Goal: Task Accomplishment & Management: Use online tool/utility

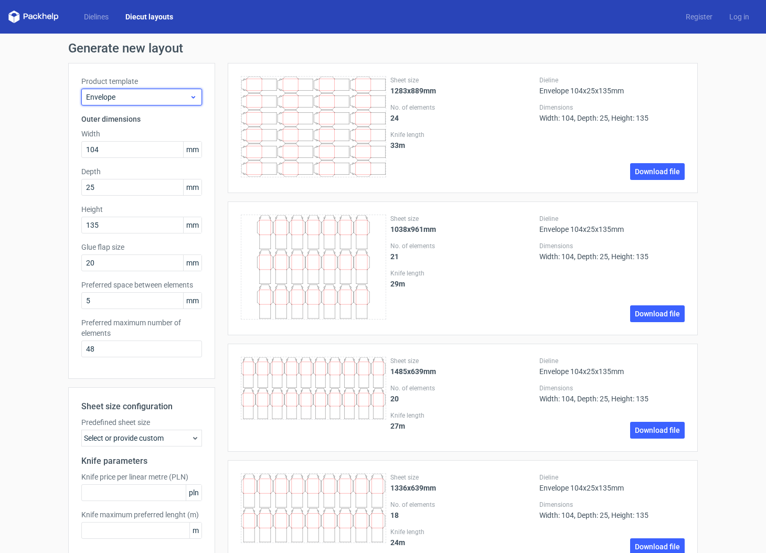
click at [190, 100] on icon at bounding box center [193, 97] width 8 height 8
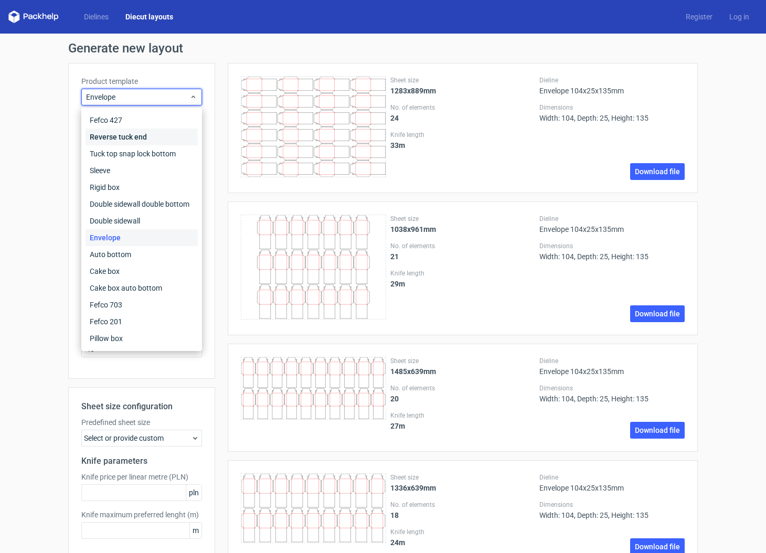
click at [164, 135] on div "Reverse tuck end" at bounding box center [142, 137] width 112 height 17
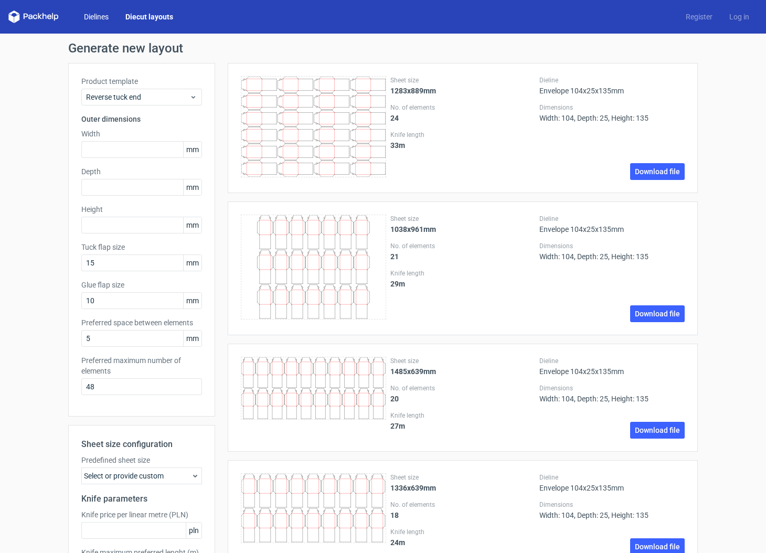
click at [97, 14] on link "Dielines" at bounding box center [96, 17] width 41 height 10
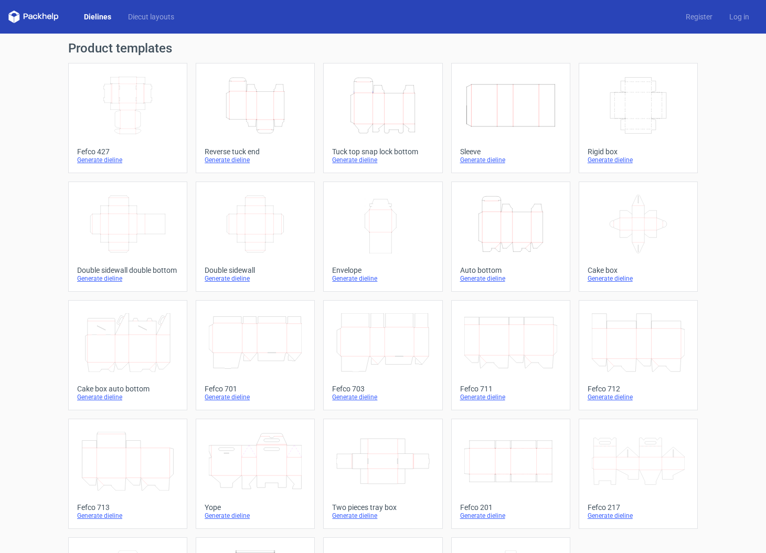
click at [244, 119] on icon "Height Depth Width" at bounding box center [255, 105] width 93 height 59
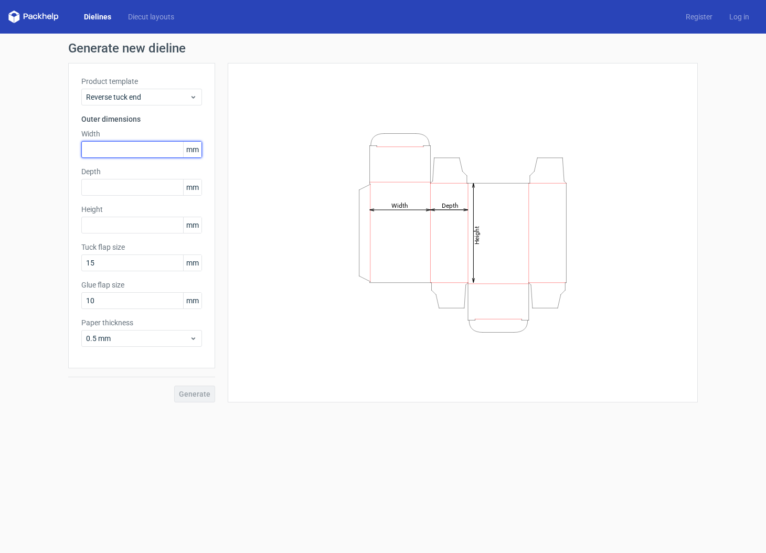
click at [133, 148] on input "text" at bounding box center [141, 149] width 121 height 17
type input "136"
click at [103, 193] on input "text" at bounding box center [141, 187] width 121 height 17
type input "97"
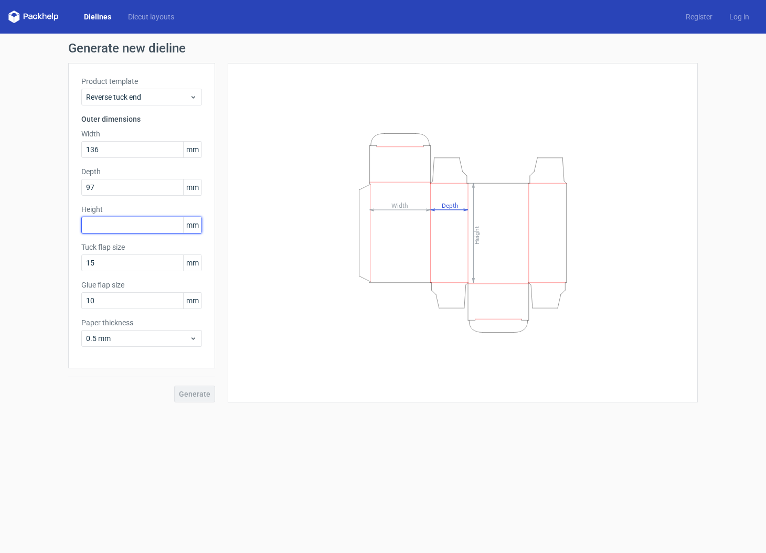
click at [123, 223] on input "text" at bounding box center [141, 225] width 121 height 17
type input "248"
drag, startPoint x: 44, startPoint y: 327, endPoint x: 54, endPoint y: 330, distance: 10.3
click at [44, 327] on div "Generate new dieline Product template Reverse tuck end Outer dimensions Width 1…" at bounding box center [383, 222] width 766 height 377
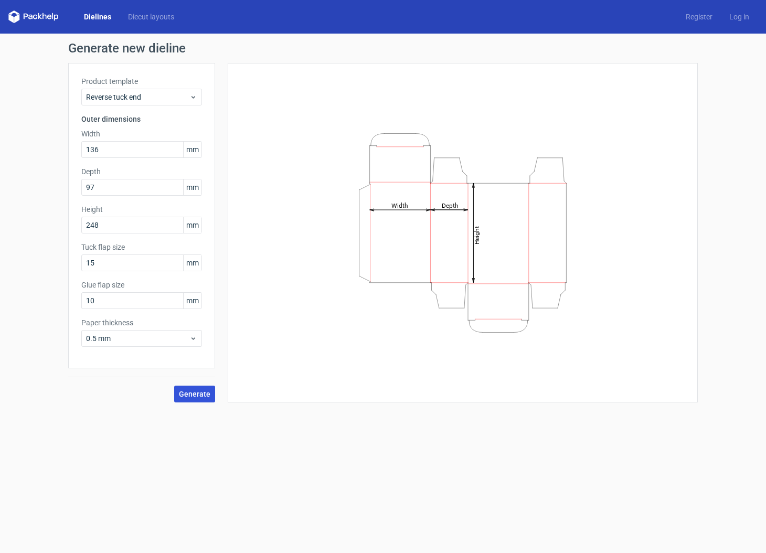
drag, startPoint x: 209, startPoint y: 394, endPoint x: 211, endPoint y: 399, distance: 5.7
click at [209, 394] on span "Generate" at bounding box center [194, 393] width 31 height 7
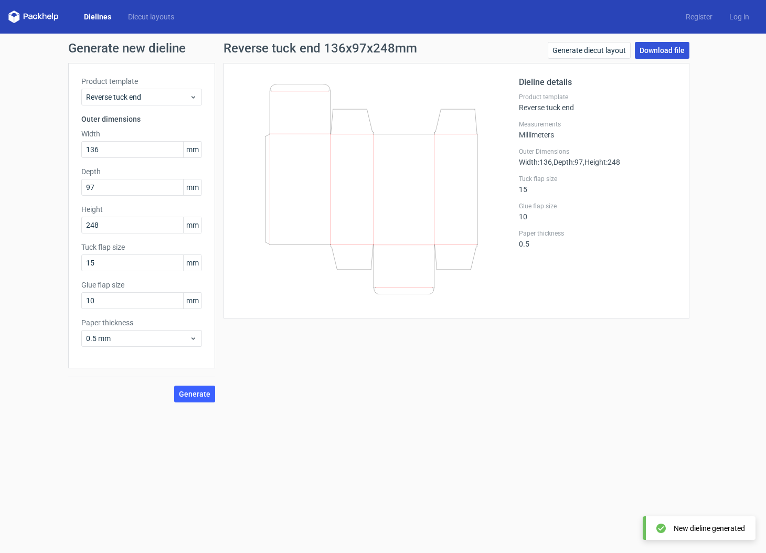
click at [656, 51] on link "Download file" at bounding box center [662, 50] width 55 height 17
click at [423, 303] on div at bounding box center [378, 190] width 282 height 229
click at [587, 54] on link "Generate diecut layout" at bounding box center [589, 50] width 83 height 17
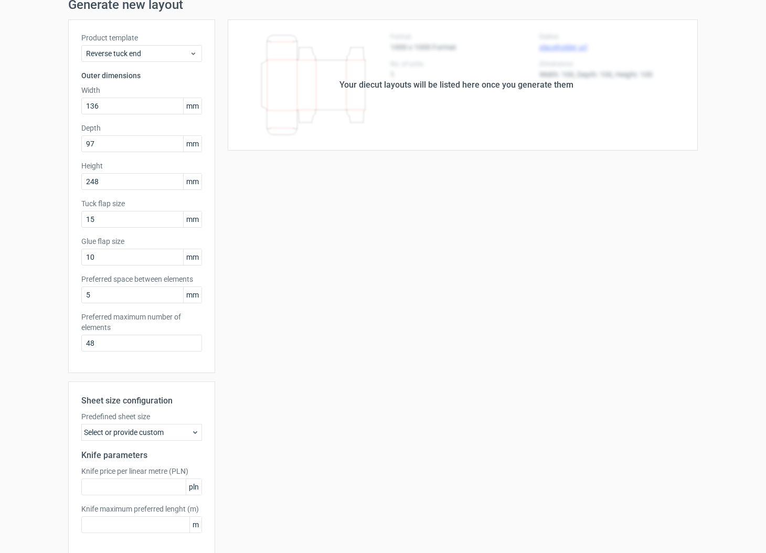
scroll to position [88, 0]
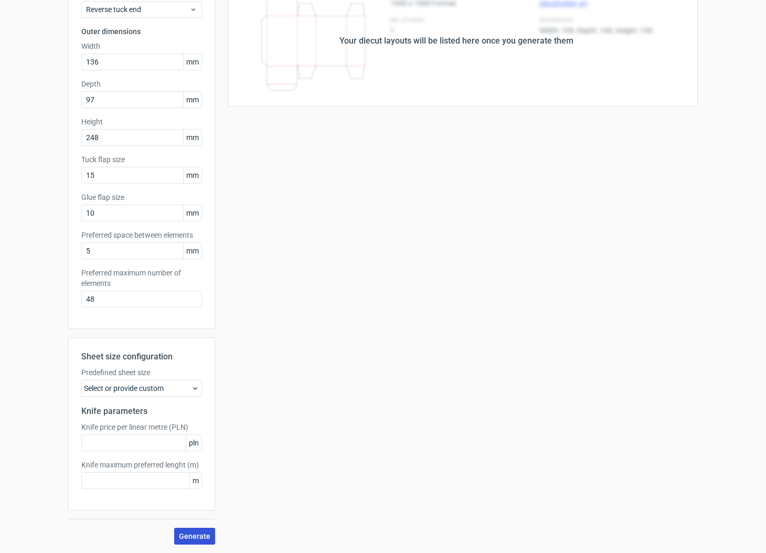
click at [207, 530] on button "Generate" at bounding box center [194, 536] width 41 height 17
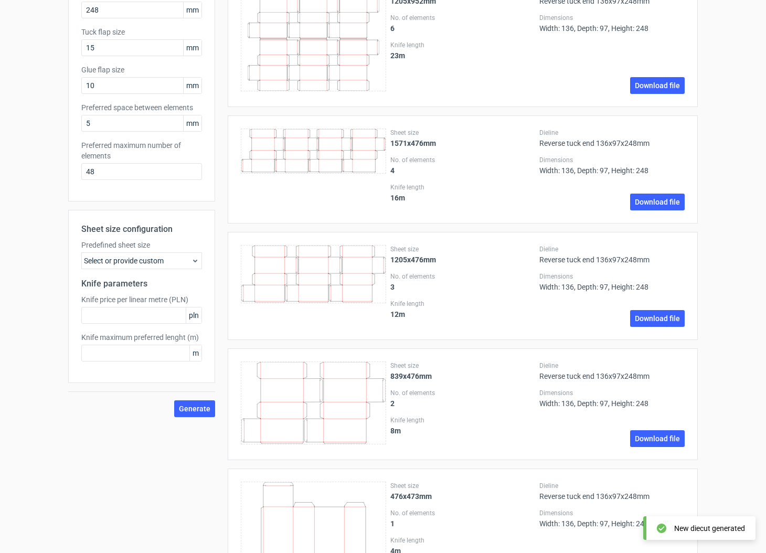
scroll to position [282, 0]
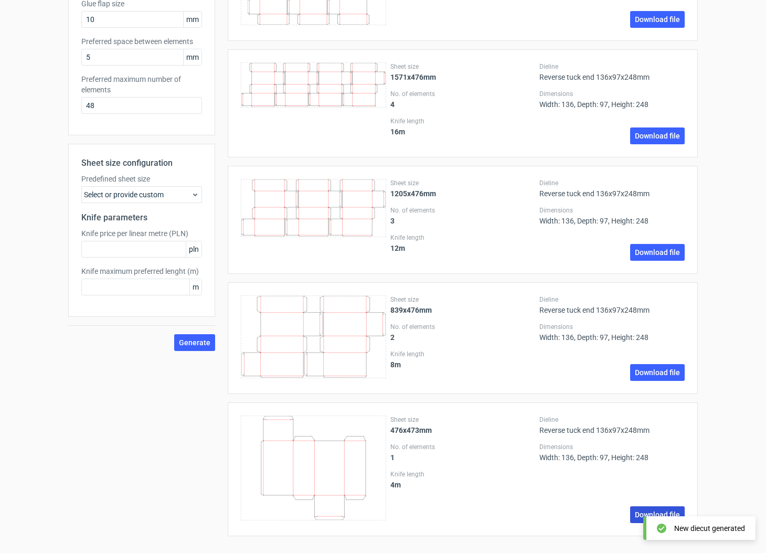
click at [638, 511] on link "Download file" at bounding box center [657, 514] width 55 height 17
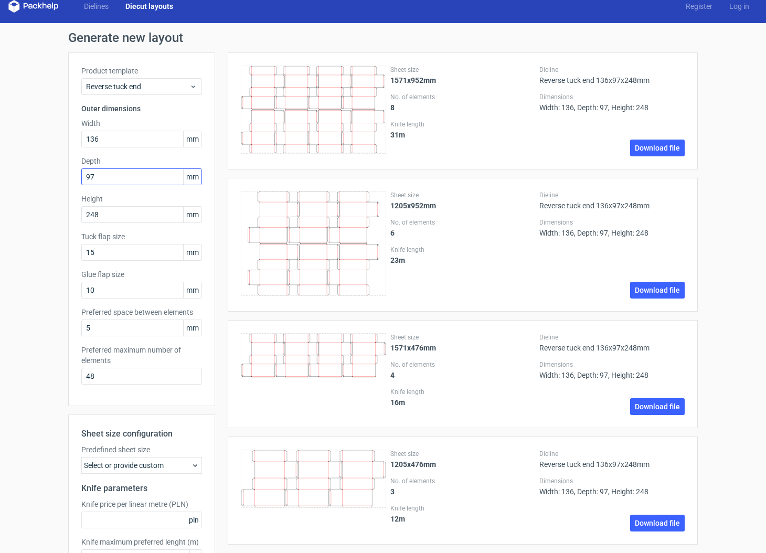
scroll to position [9, 0]
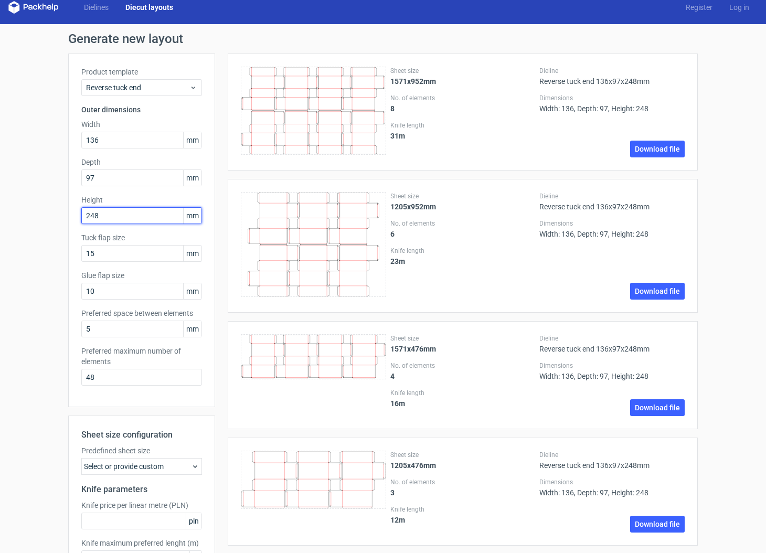
drag, startPoint x: 100, startPoint y: 214, endPoint x: 48, endPoint y: 215, distance: 51.4
click at [60, 213] on div "Generate new layout Product template Reverse tuck end Outer dimensions Width 13…" at bounding box center [383, 424] width 766 height 801
type input "250"
click at [60, 242] on div "Generate new layout Product template Reverse tuck end Outer dimensions Width 13…" at bounding box center [383, 424] width 766 height 801
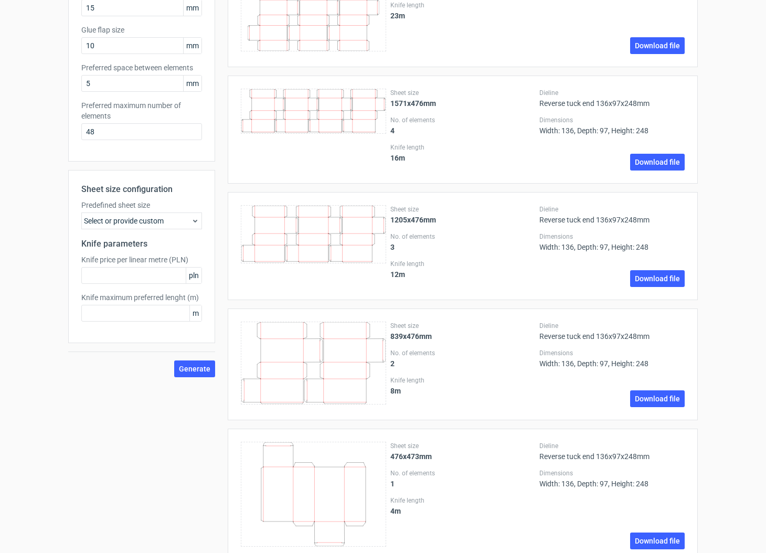
scroll to position [263, 0]
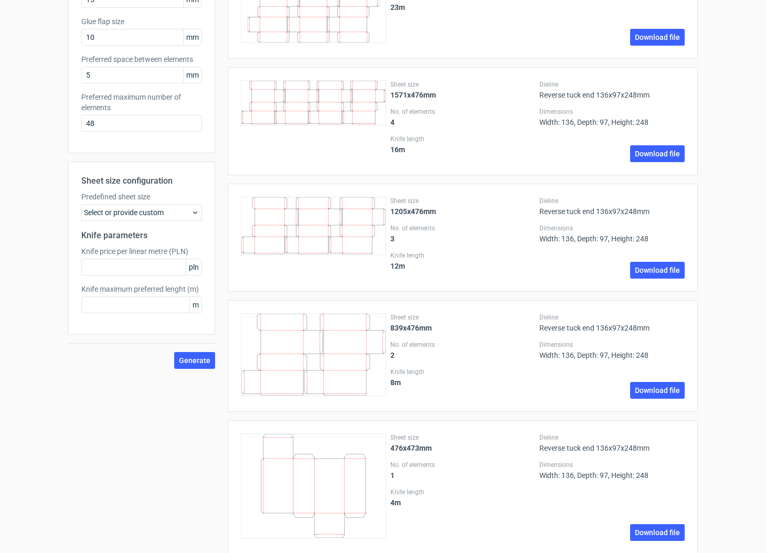
click at [197, 363] on span "Generate" at bounding box center [194, 360] width 31 height 7
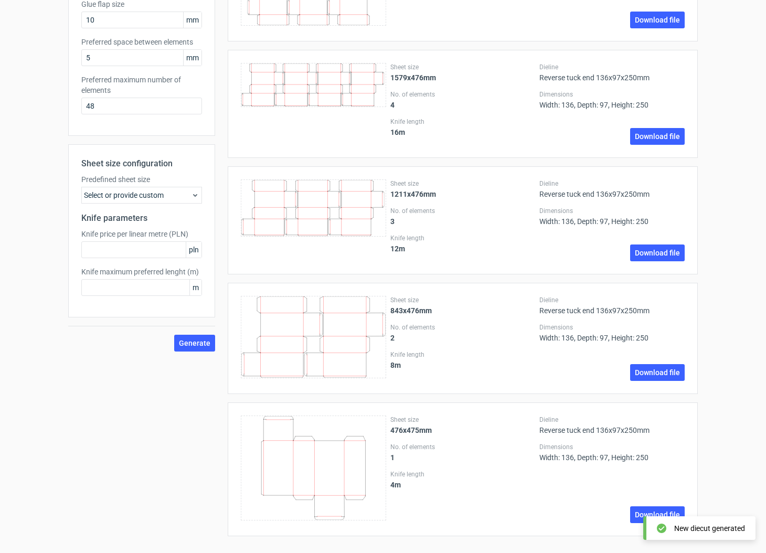
scroll to position [281, 0]
click at [642, 511] on link "Download file" at bounding box center [657, 514] width 55 height 17
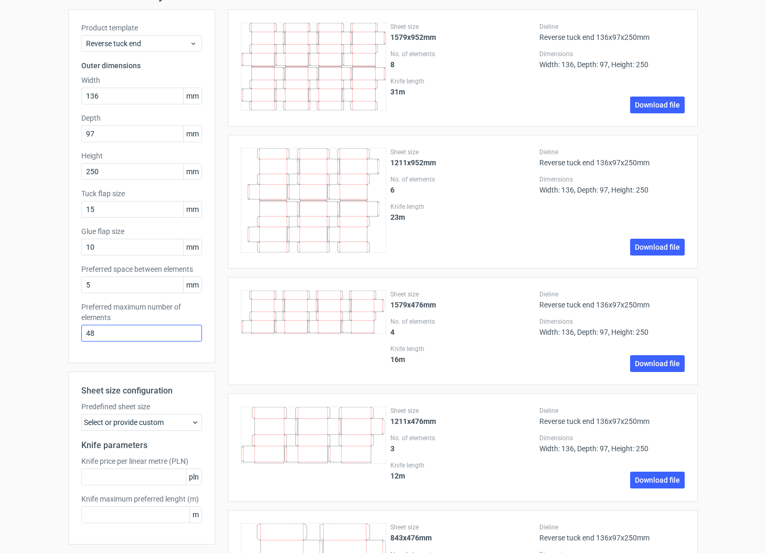
scroll to position [52, 0]
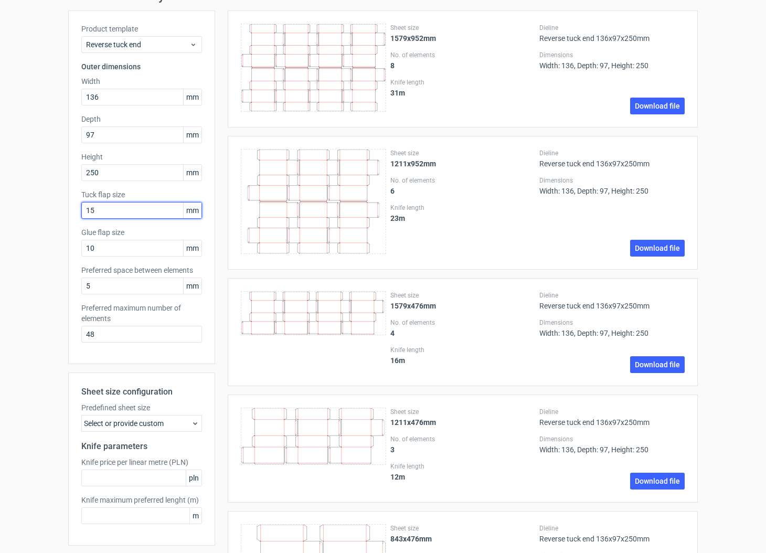
drag, startPoint x: 104, startPoint y: 211, endPoint x: 49, endPoint y: 207, distance: 55.2
click at [59, 206] on div "Generate new layout Product template Reverse tuck end Outer dimensions Width 13…" at bounding box center [383, 381] width 766 height 800
type input "20"
drag, startPoint x: 115, startPoint y: 252, endPoint x: 47, endPoint y: 248, distance: 68.9
click at [51, 248] on div "Generate new layout Product template Reverse tuck end Outer dimensions Width 13…" at bounding box center [383, 381] width 766 height 800
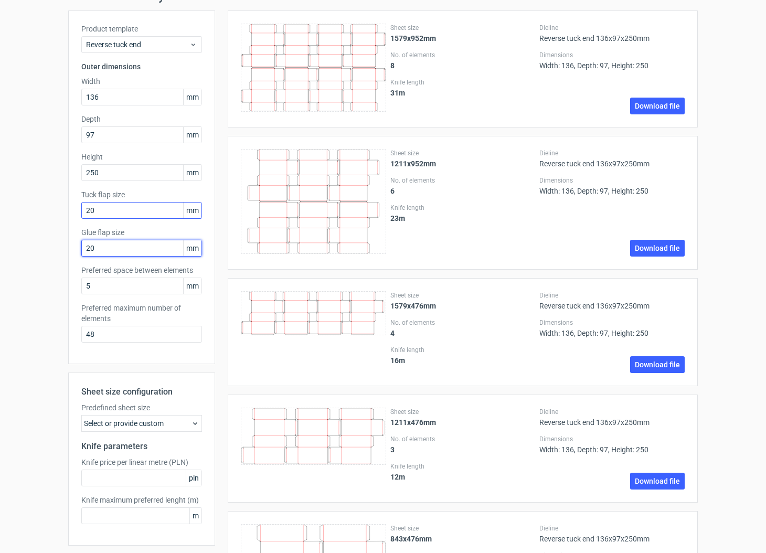
type input "20"
click at [133, 211] on input "20" at bounding box center [141, 210] width 121 height 17
click at [47, 249] on div "Generate new layout Product template Reverse tuck end Outer dimensions Width 13…" at bounding box center [383, 381] width 766 height 800
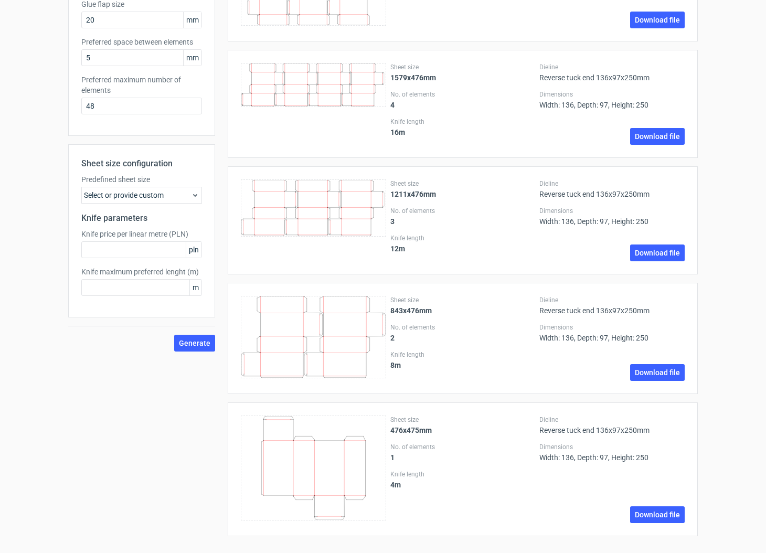
click at [194, 340] on span "Generate" at bounding box center [194, 343] width 31 height 7
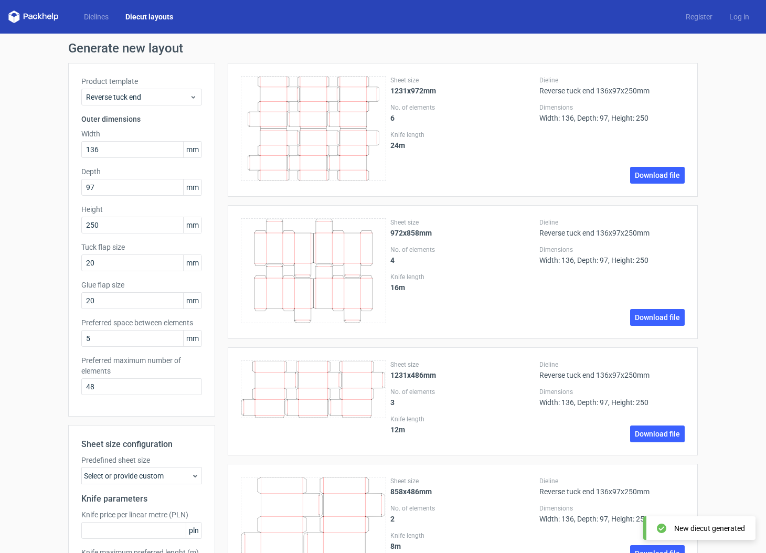
scroll to position [182, 0]
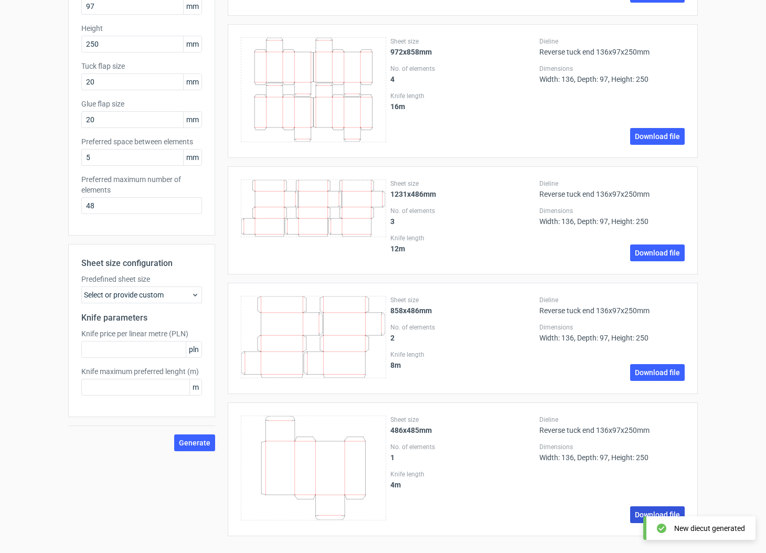
click at [639, 514] on link "Download file" at bounding box center [657, 514] width 55 height 17
